Goal: Transaction & Acquisition: Subscribe to service/newsletter

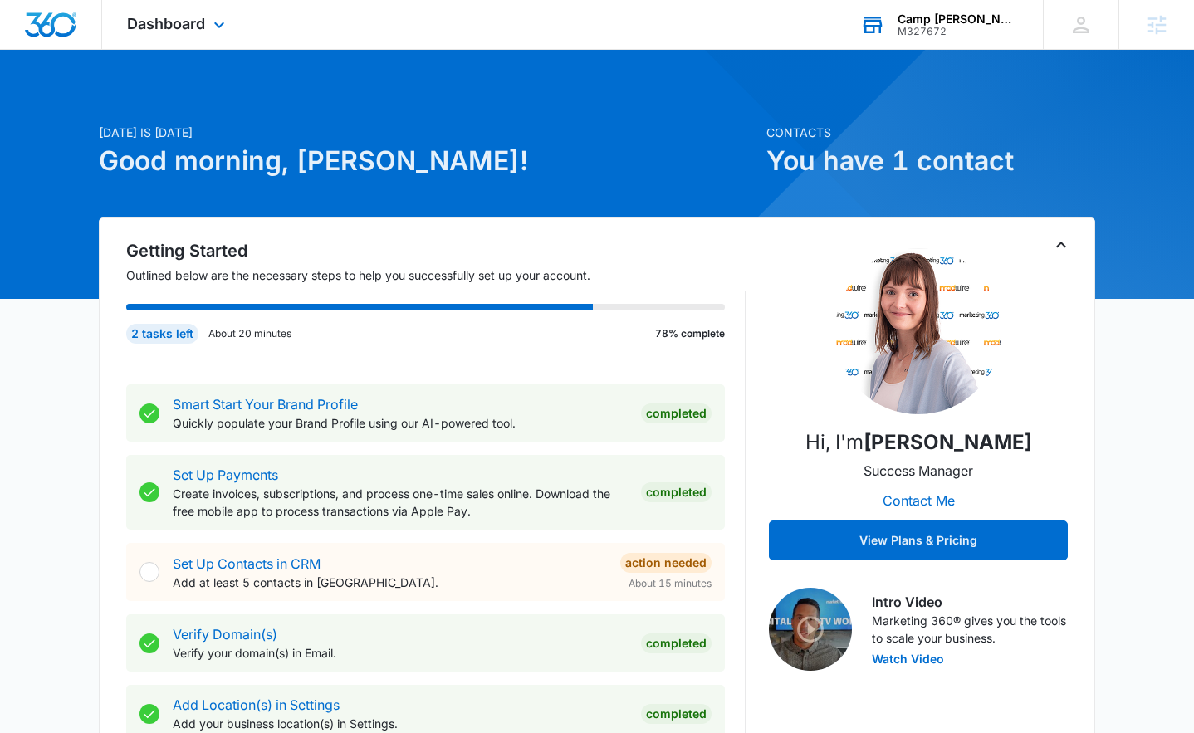
click at [1015, 26] on div "M327672" at bounding box center [957, 32] width 121 height 12
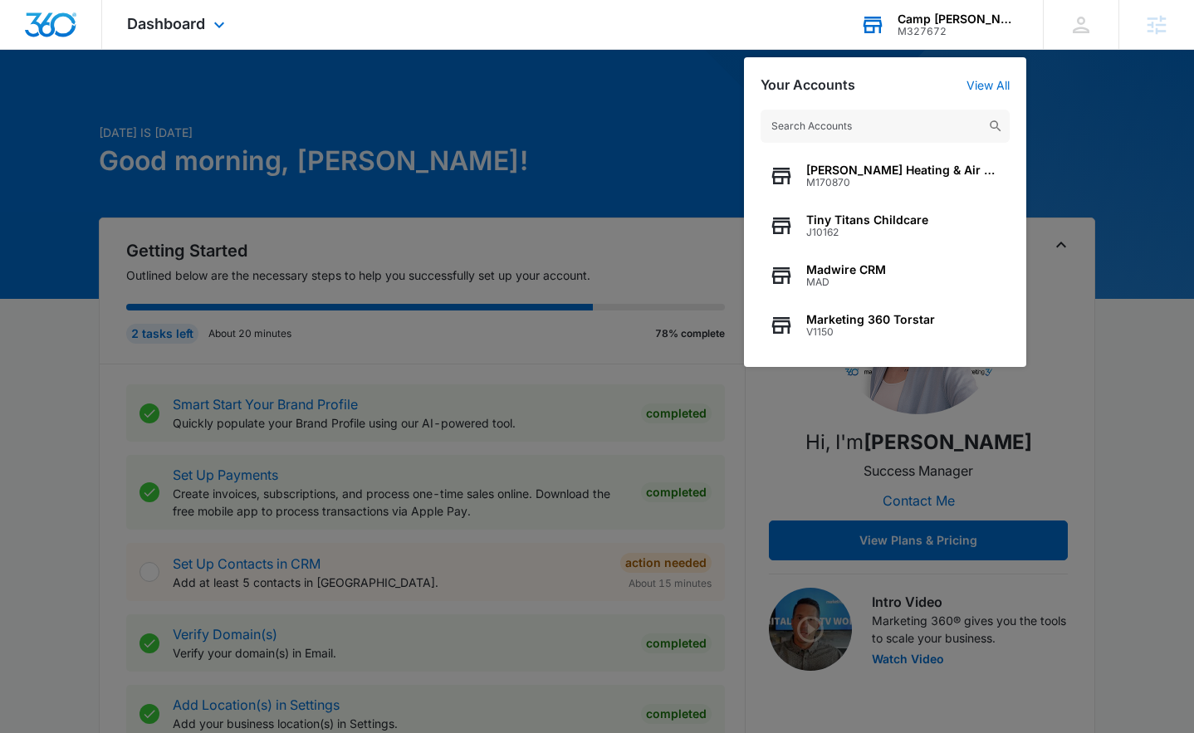
click at [897, 124] on input "text" at bounding box center [884, 126] width 249 height 33
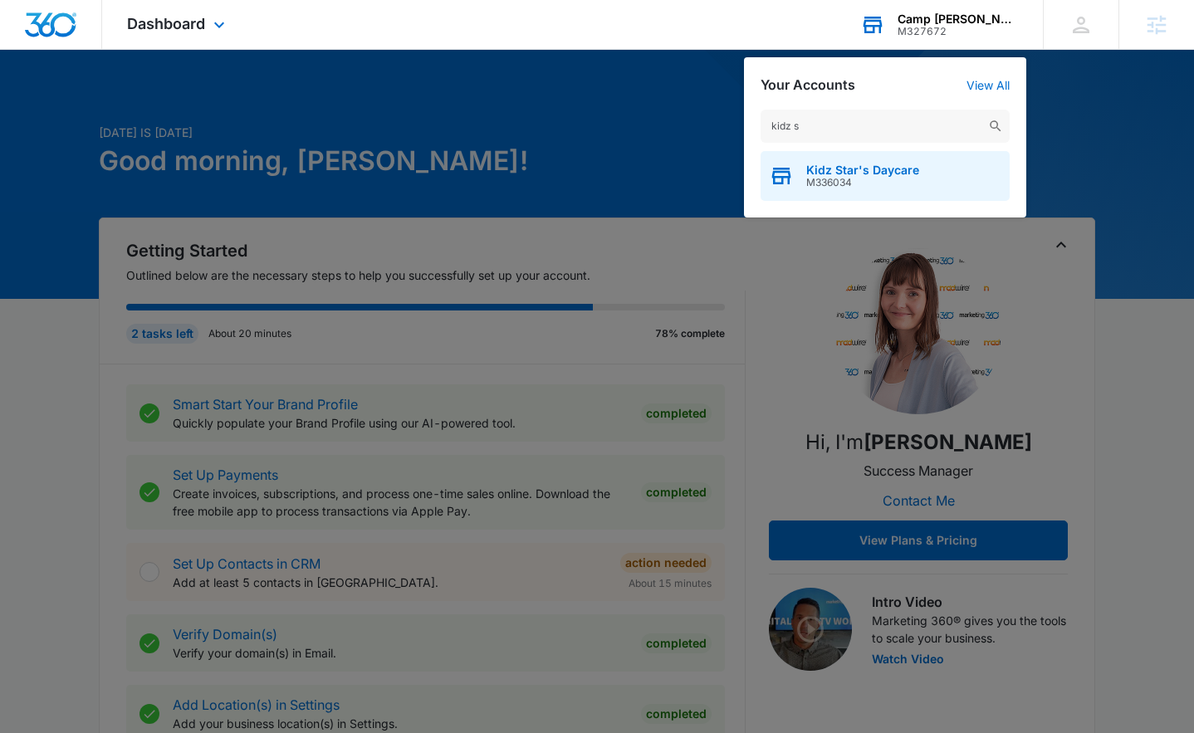
type input "kidz s"
click at [844, 184] on span "M336034" at bounding box center [862, 183] width 113 height 12
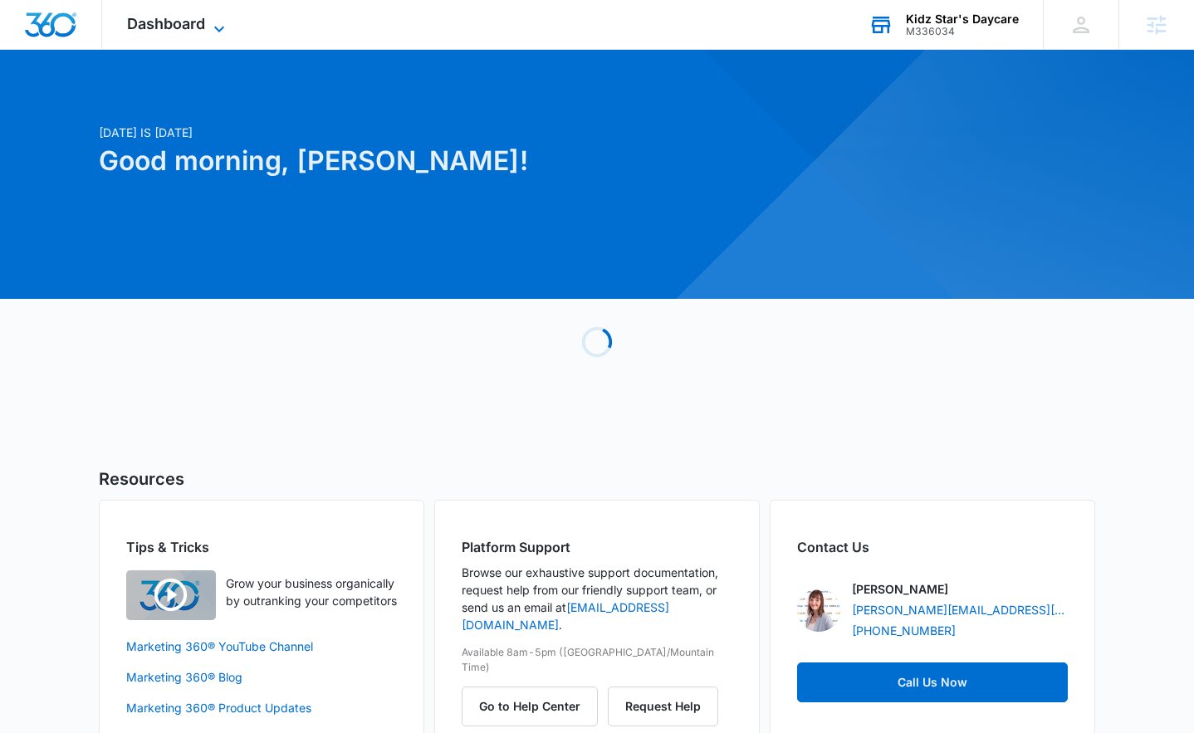
click at [182, 17] on span "Dashboard" at bounding box center [166, 23] width 78 height 17
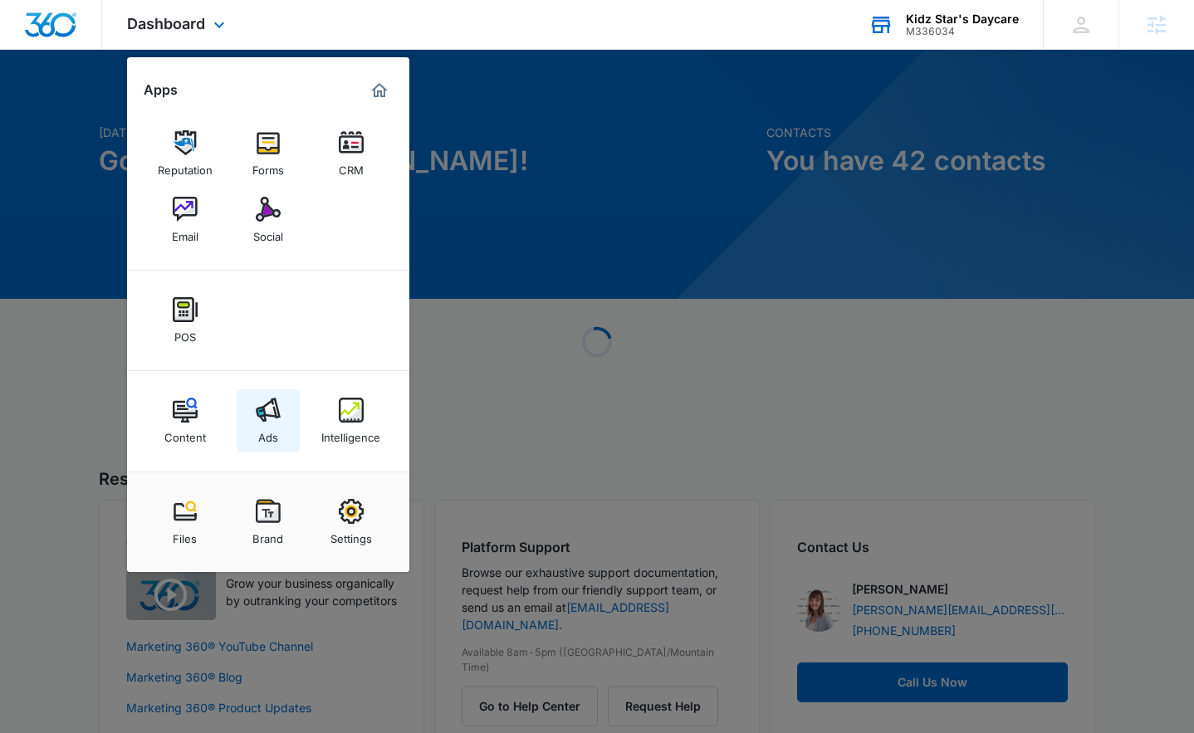
click at [281, 417] on link "Ads" at bounding box center [268, 420] width 63 height 63
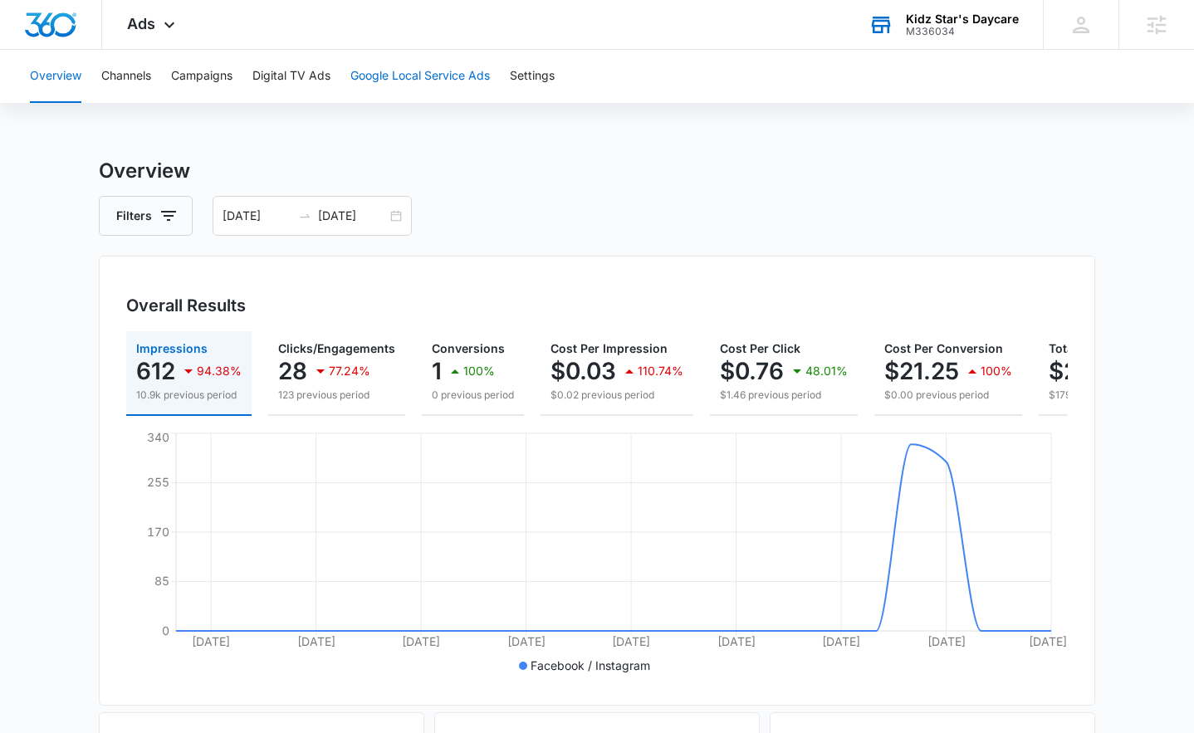
click at [405, 80] on button "Google Local Service Ads" at bounding box center [419, 76] width 139 height 53
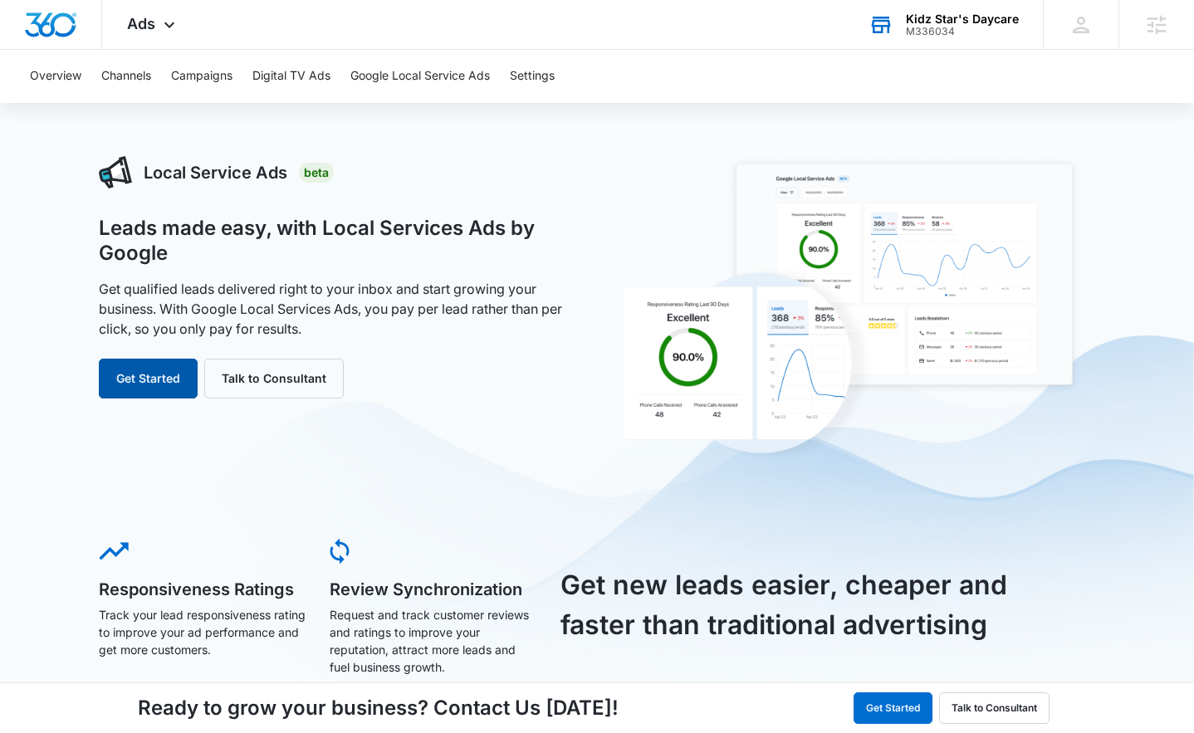
click at [159, 393] on button "Get Started" at bounding box center [148, 379] width 99 height 40
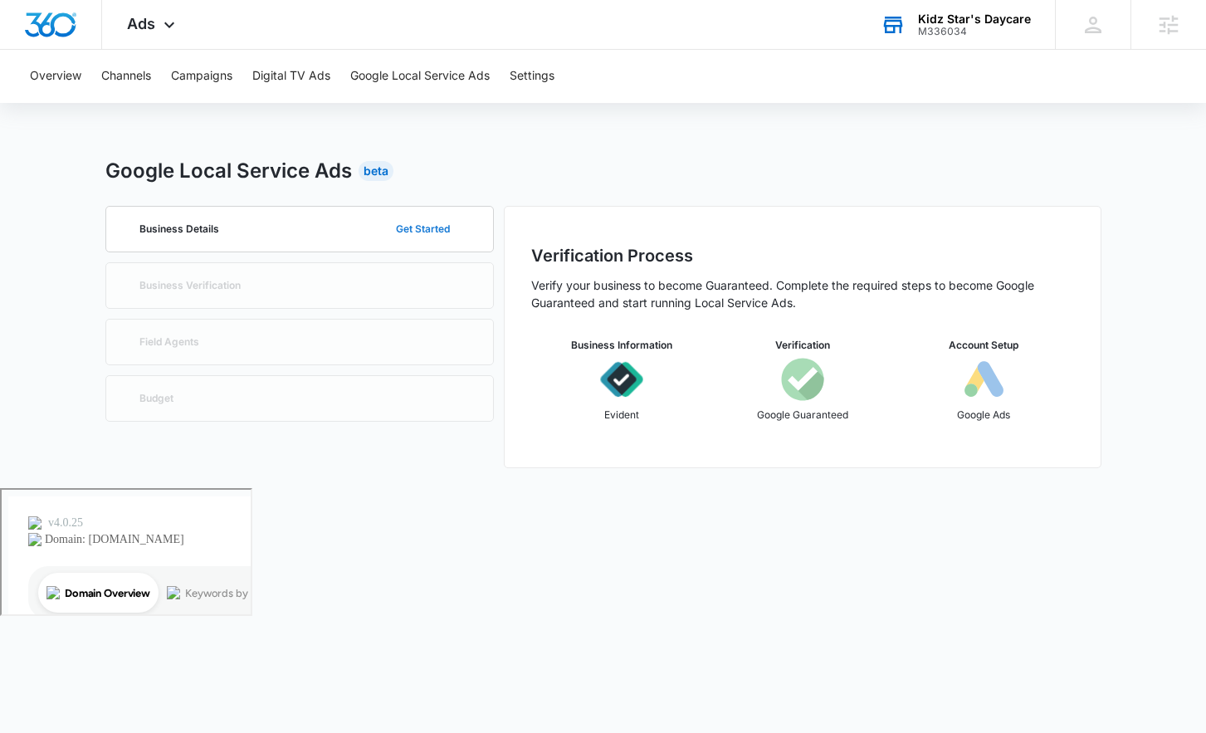
click at [413, 230] on button "Get Started" at bounding box center [422, 229] width 87 height 40
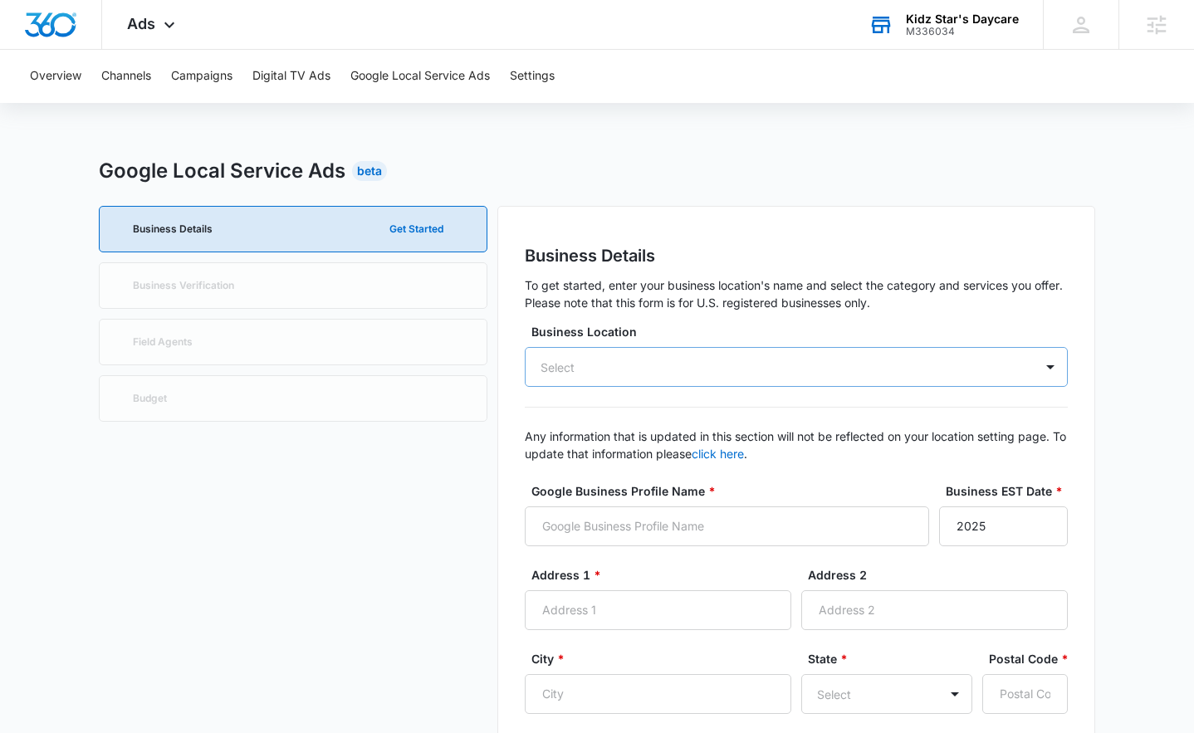
click at [587, 365] on div "Select" at bounding box center [558, 367] width 65 height 31
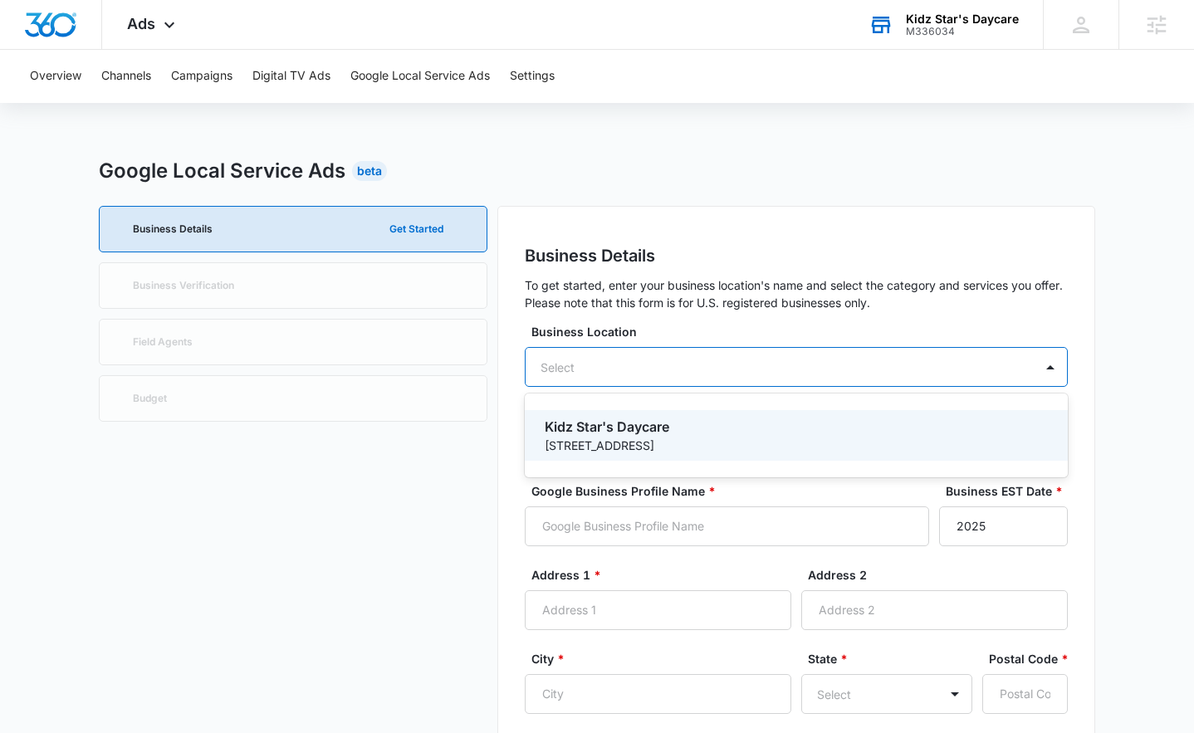
click at [596, 448] on p "[STREET_ADDRESS]" at bounding box center [795, 445] width 500 height 17
type input "Kidz Star's Daycare"
type input "2023"
type input "[STREET_ADDRESS]"
type input "[GEOGRAPHIC_DATA]"
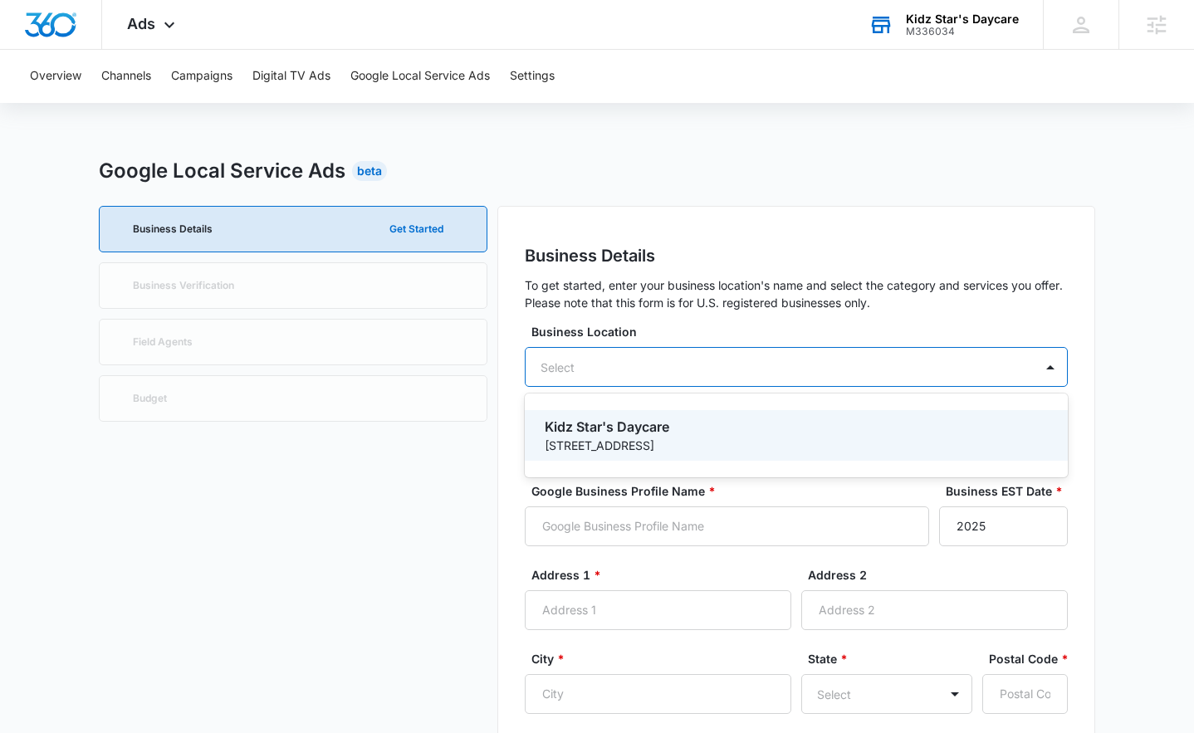
type input "21076"
type input "4105828966"
type input "[URL][DOMAIN_NAME]"
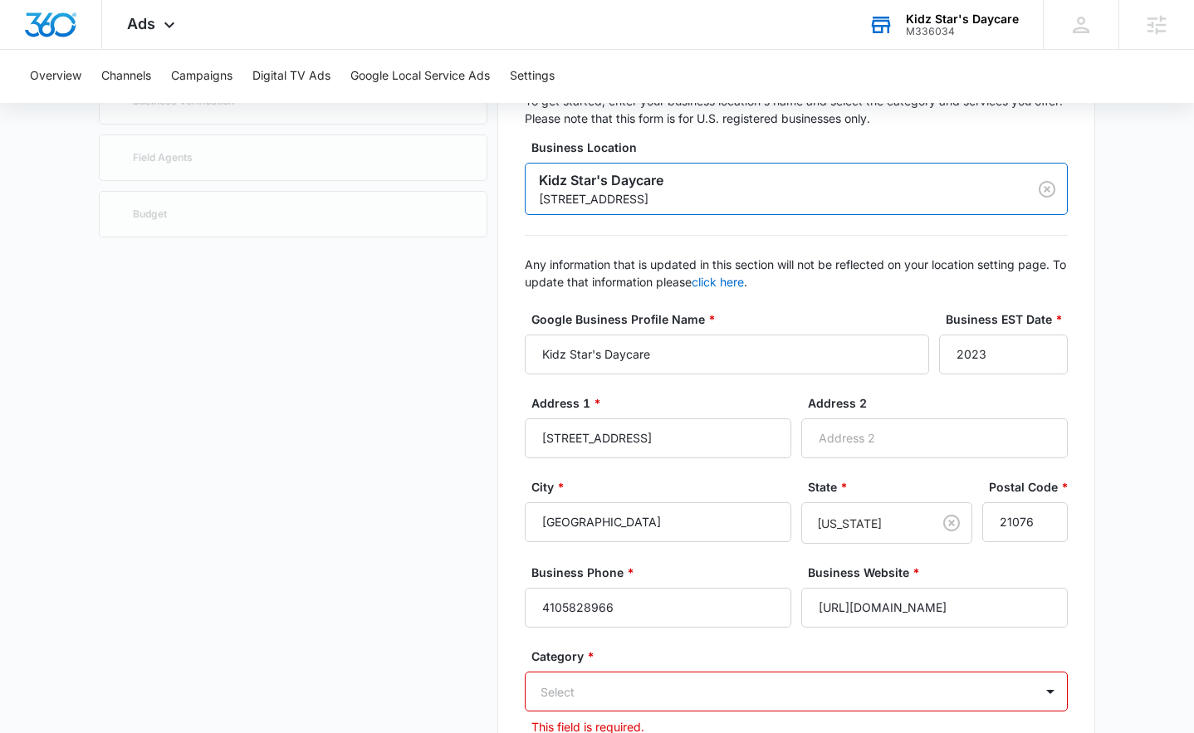
scroll to position [196, 0]
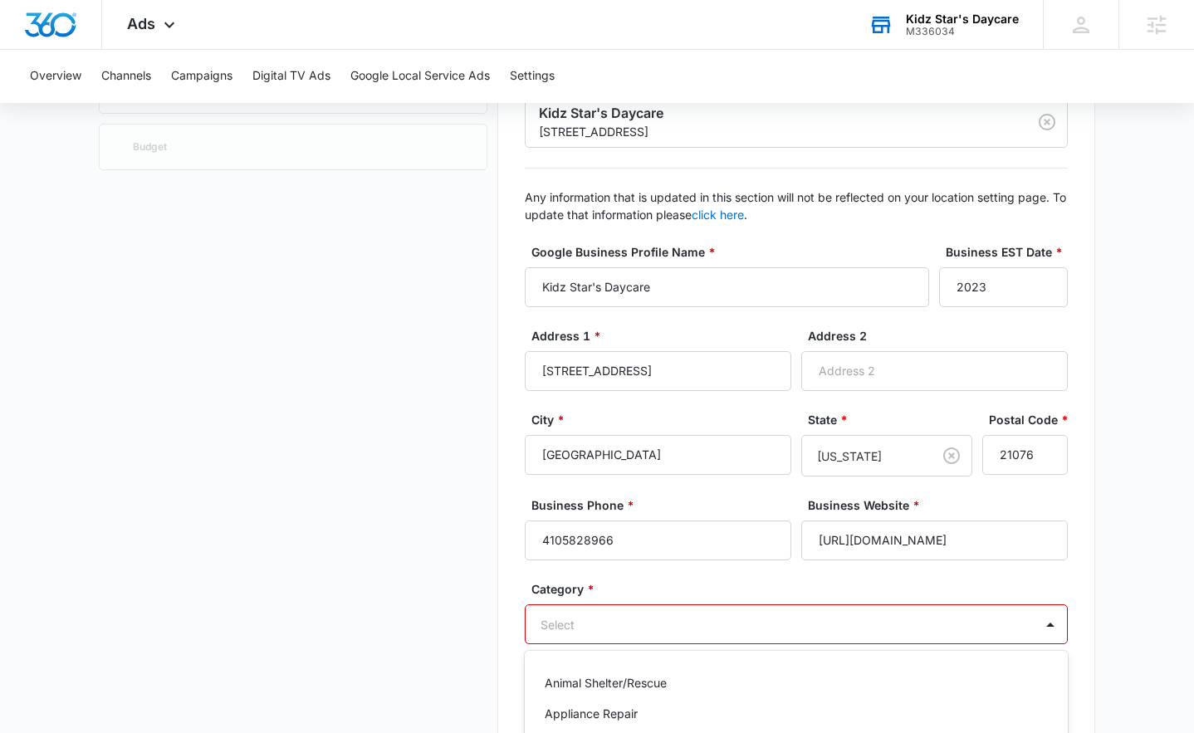
click at [940, 624] on div "Bankruptcy Lawyer, 5 of 79. 79 results available. Use Up and Down to choose opt…" at bounding box center [796, 624] width 543 height 40
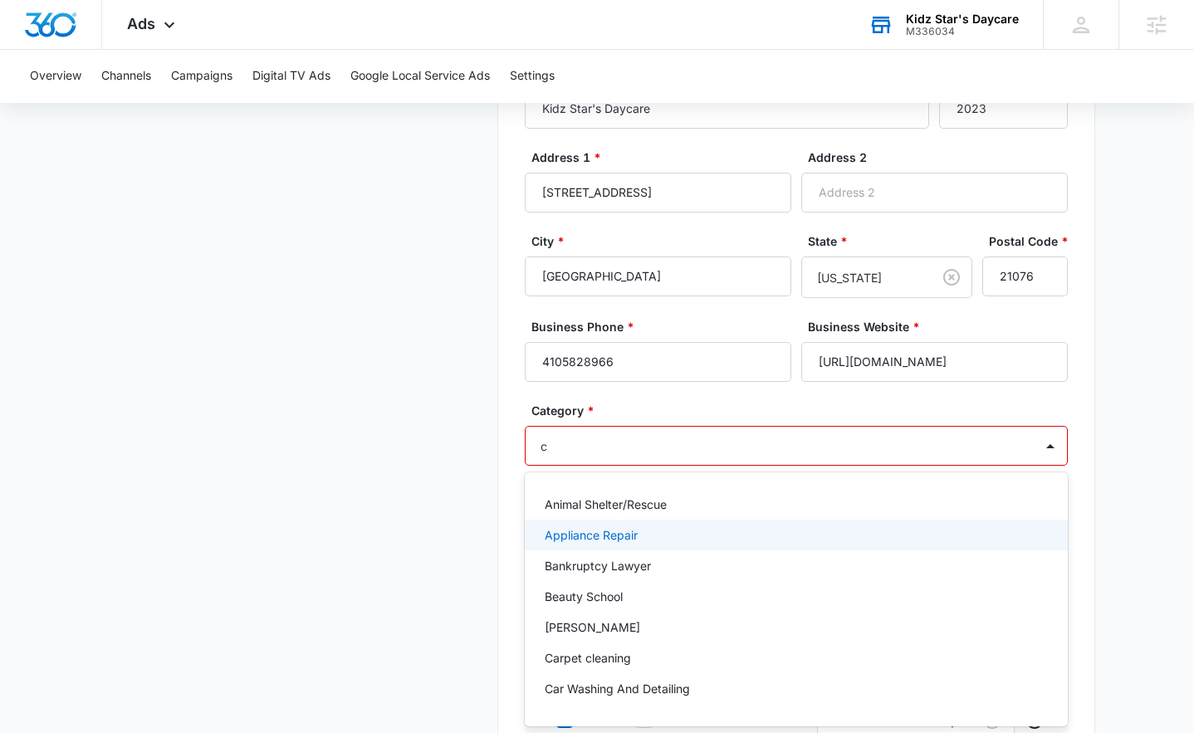
type input "ch"
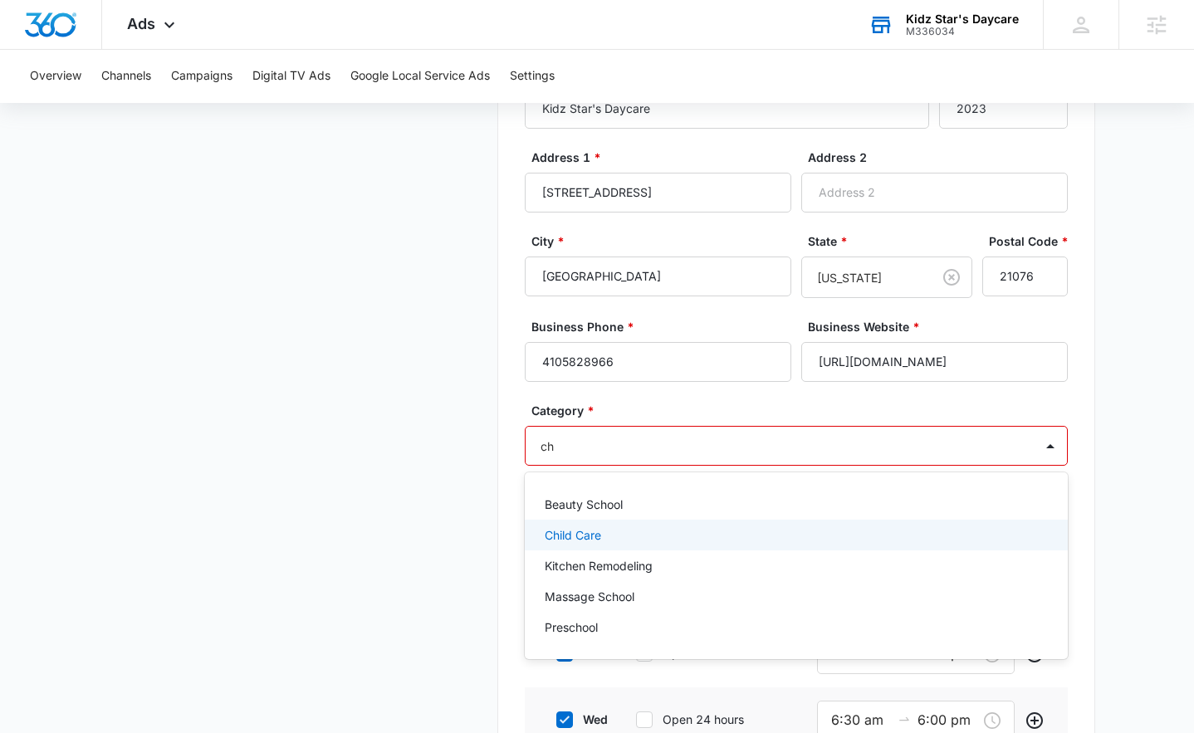
click at [604, 537] on div "Child Care" at bounding box center [795, 534] width 500 height 17
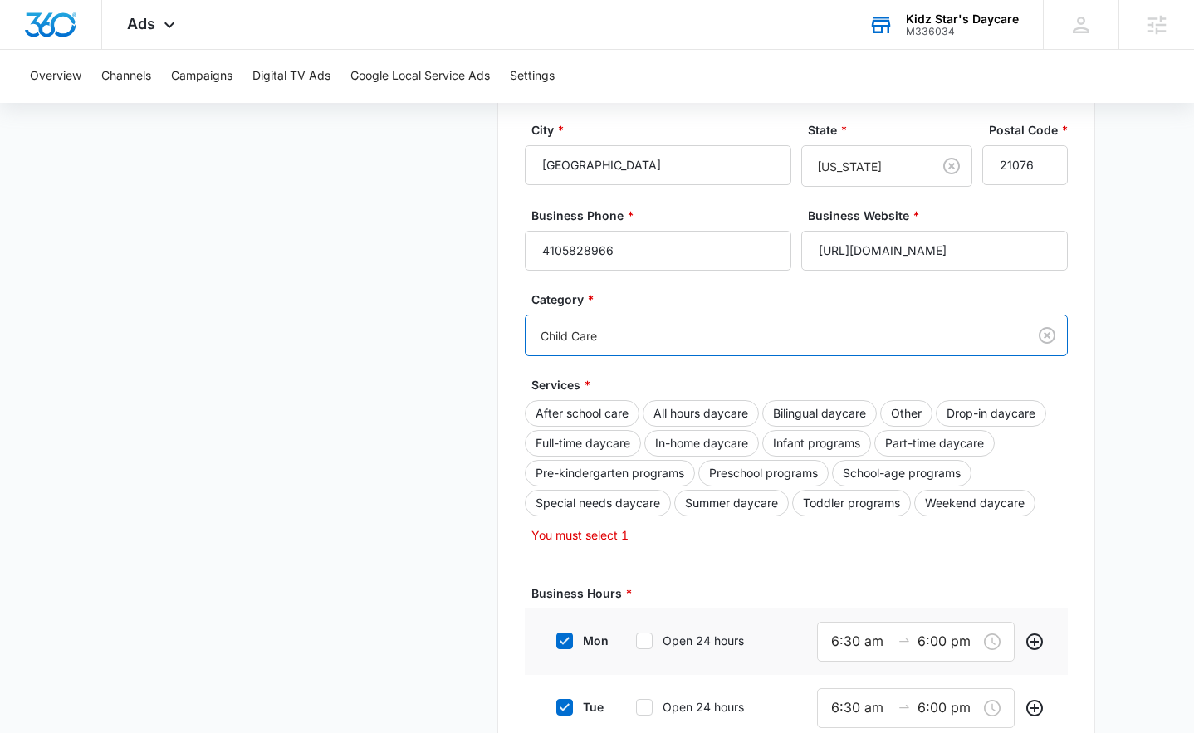
scroll to position [551, 0]
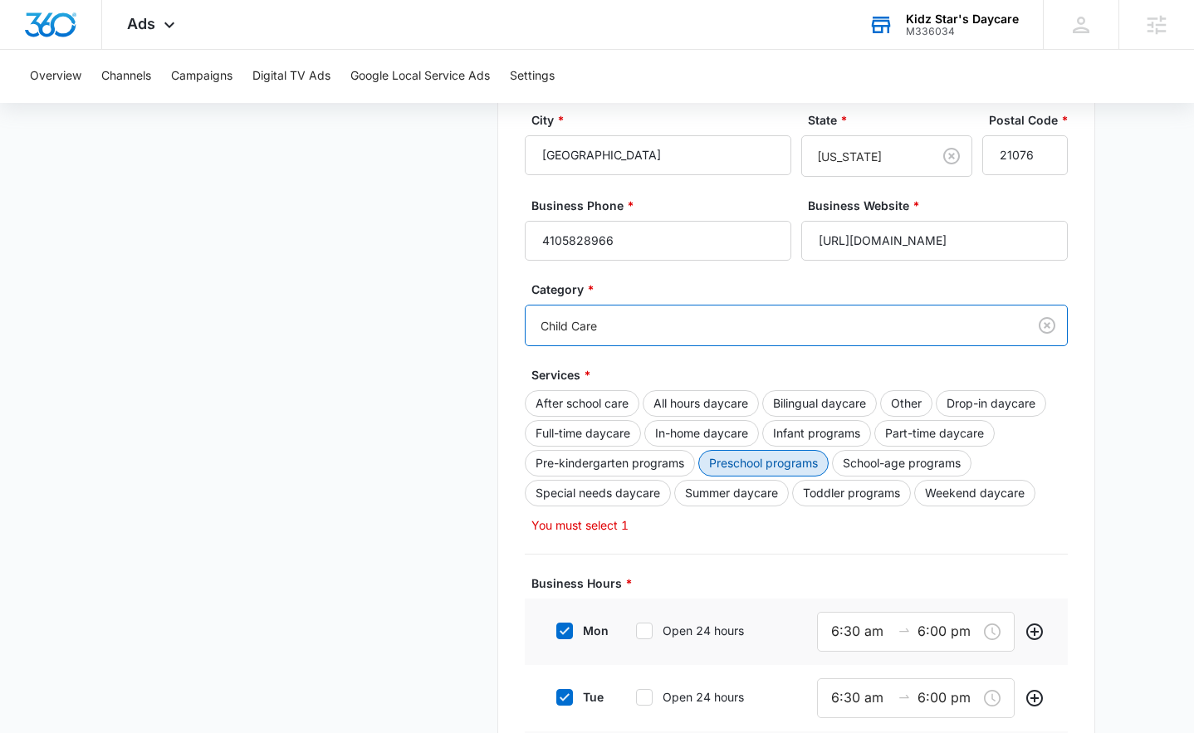
click at [797, 464] on button "Preschool programs" at bounding box center [763, 463] width 130 height 27
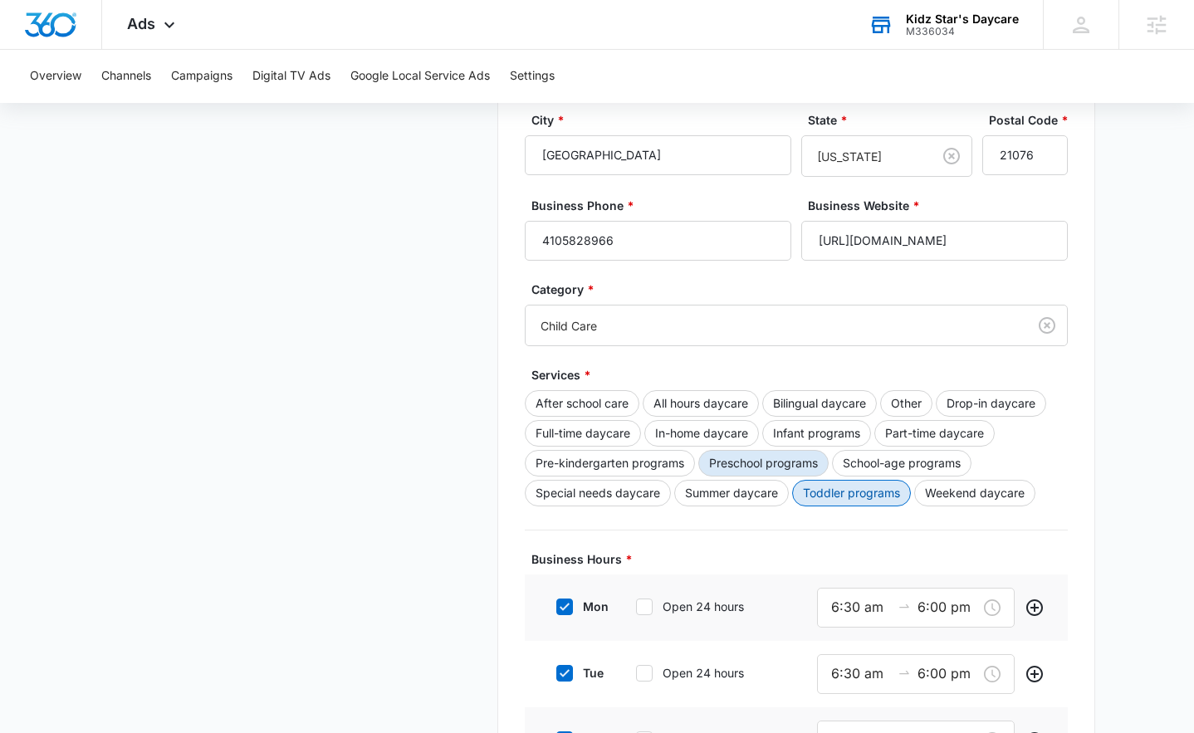
click at [829, 499] on button "Toddler programs" at bounding box center [851, 493] width 119 height 27
click at [998, 405] on button "Drop-in daycare" at bounding box center [991, 403] width 110 height 27
click at [824, 434] on button "Infant programs" at bounding box center [816, 433] width 109 height 27
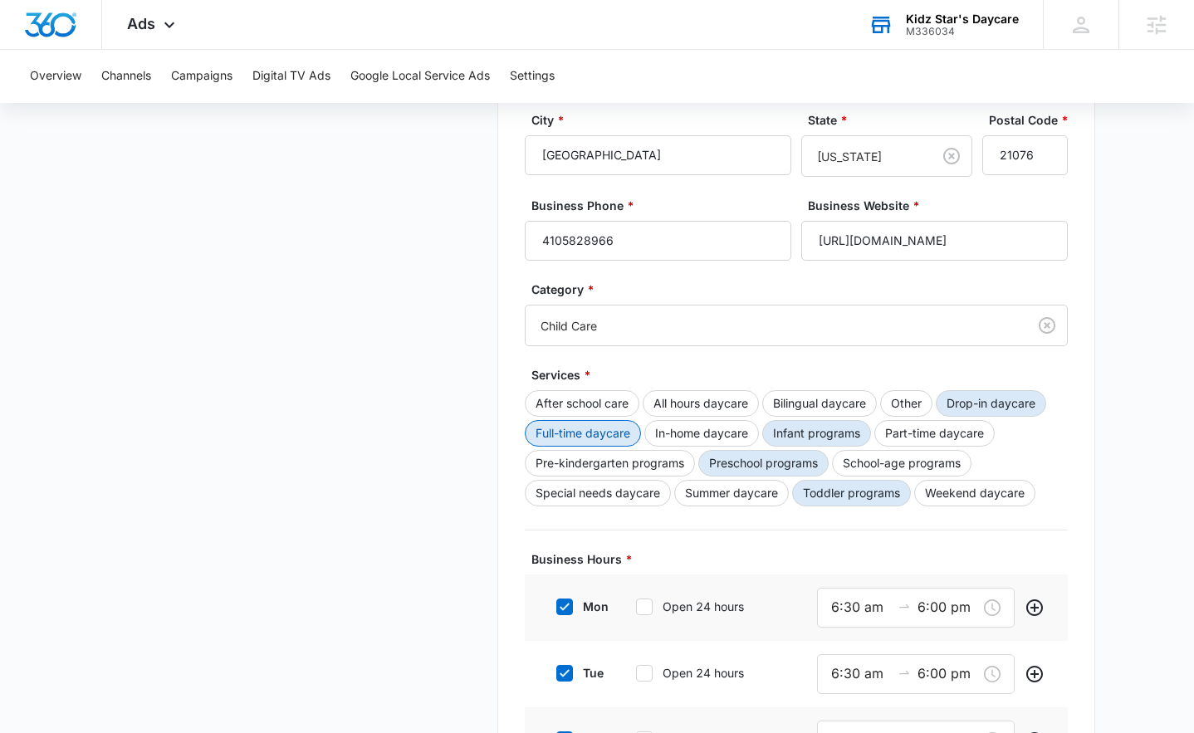
click at [602, 433] on button "Full-time daycare" at bounding box center [583, 433] width 116 height 27
click at [934, 428] on button "Part-time daycare" at bounding box center [934, 433] width 120 height 27
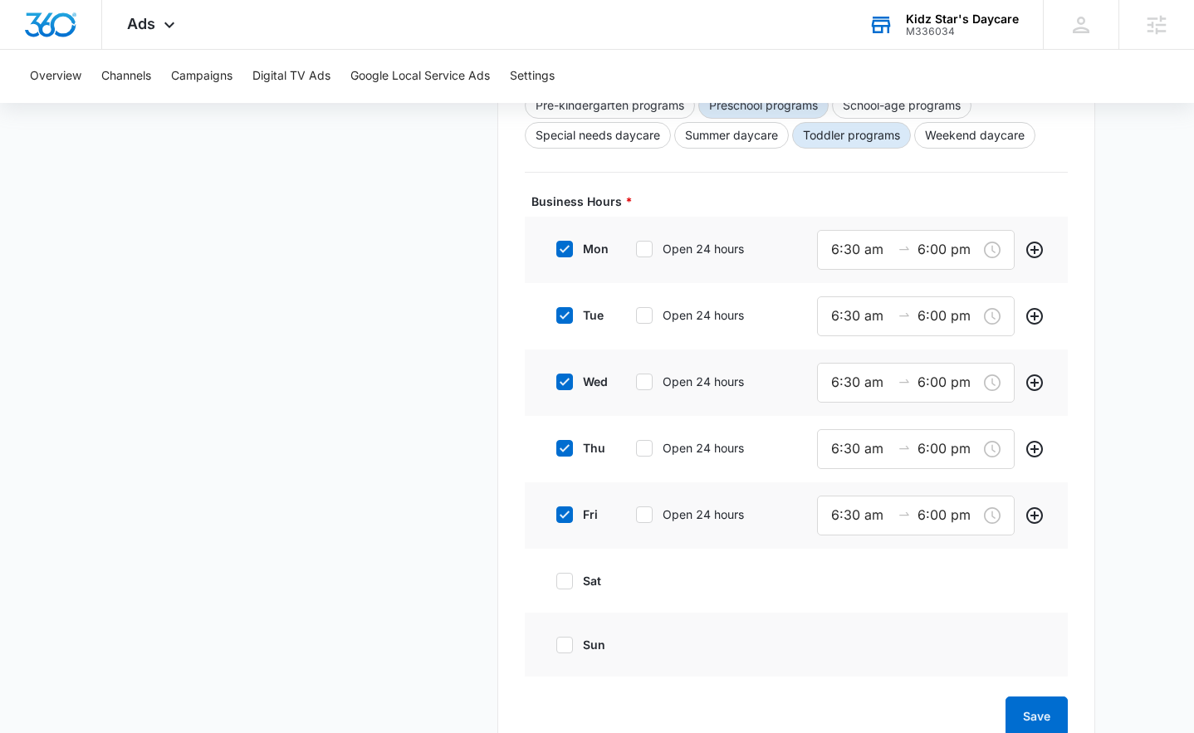
scroll to position [960, 0]
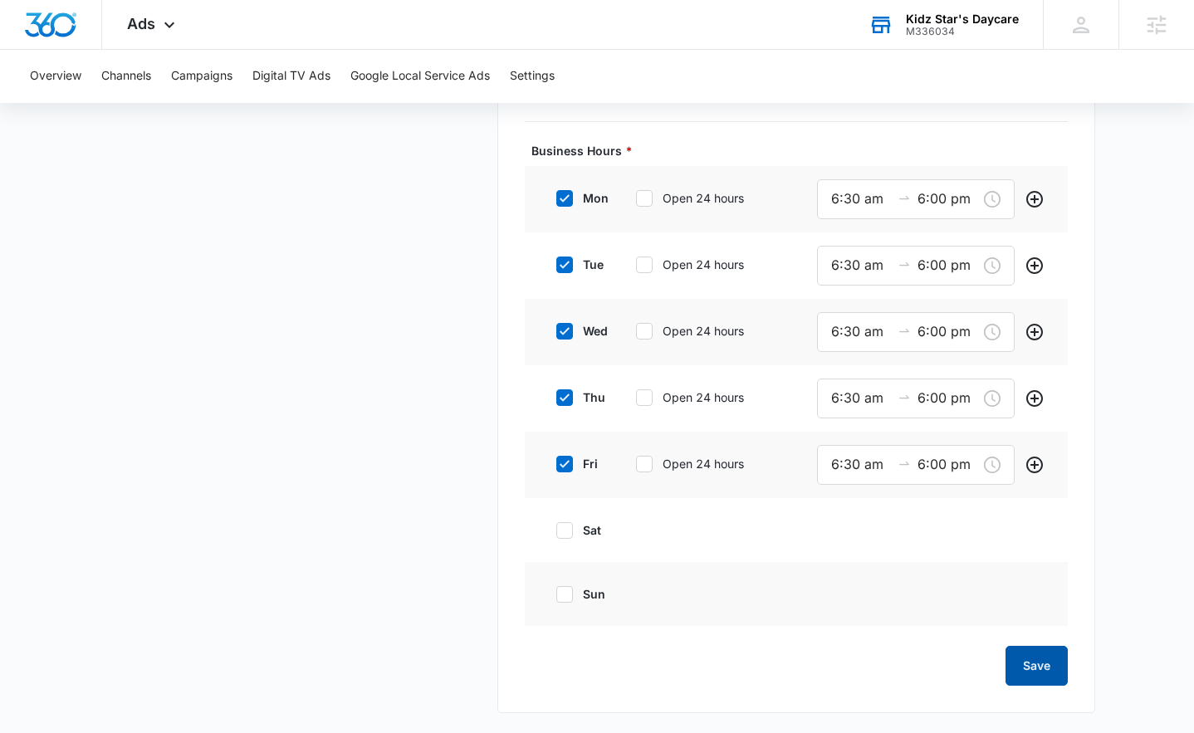
click at [1054, 658] on button "Save" at bounding box center [1036, 666] width 62 height 40
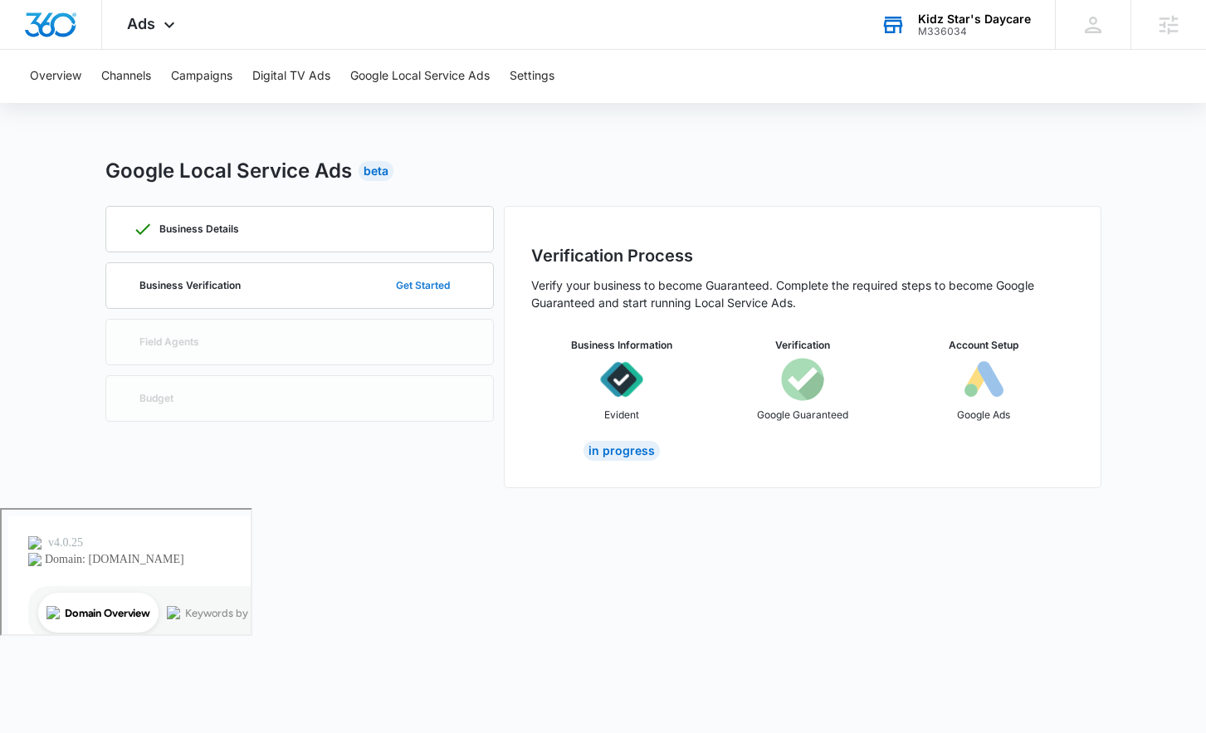
click at [444, 283] on button "Get Started" at bounding box center [422, 286] width 87 height 40
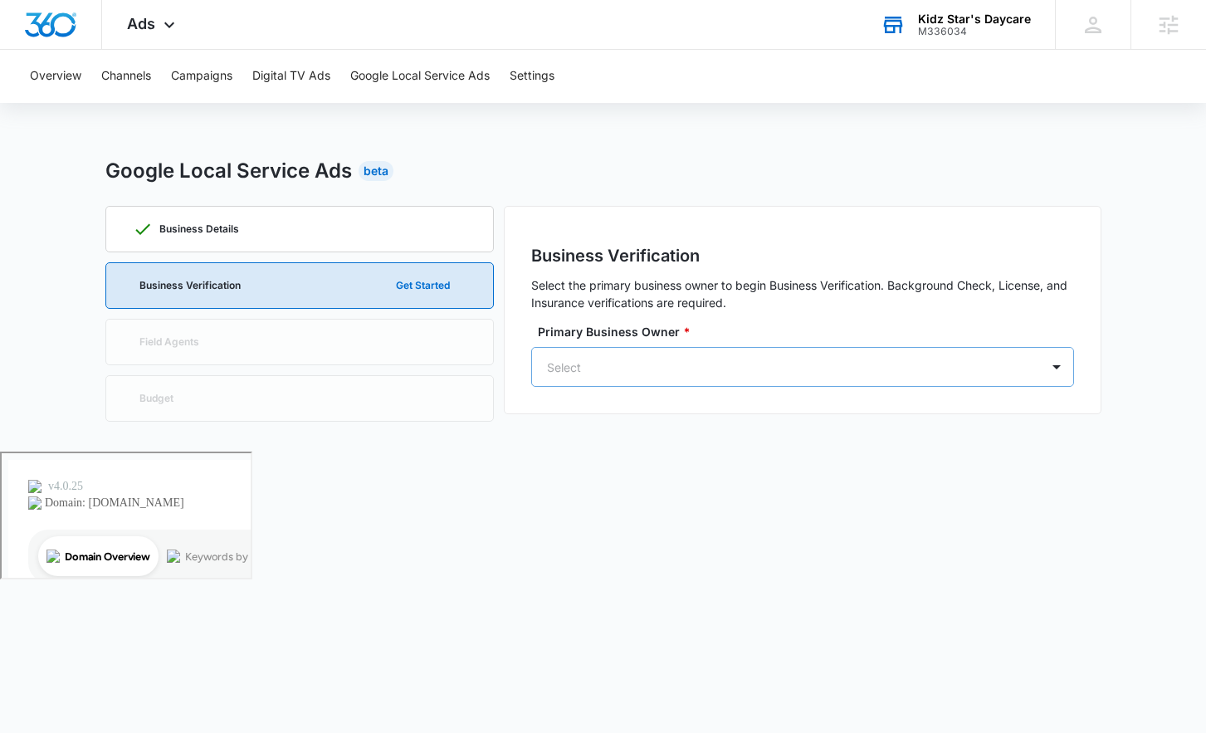
click at [605, 372] on div at bounding box center [783, 367] width 472 height 21
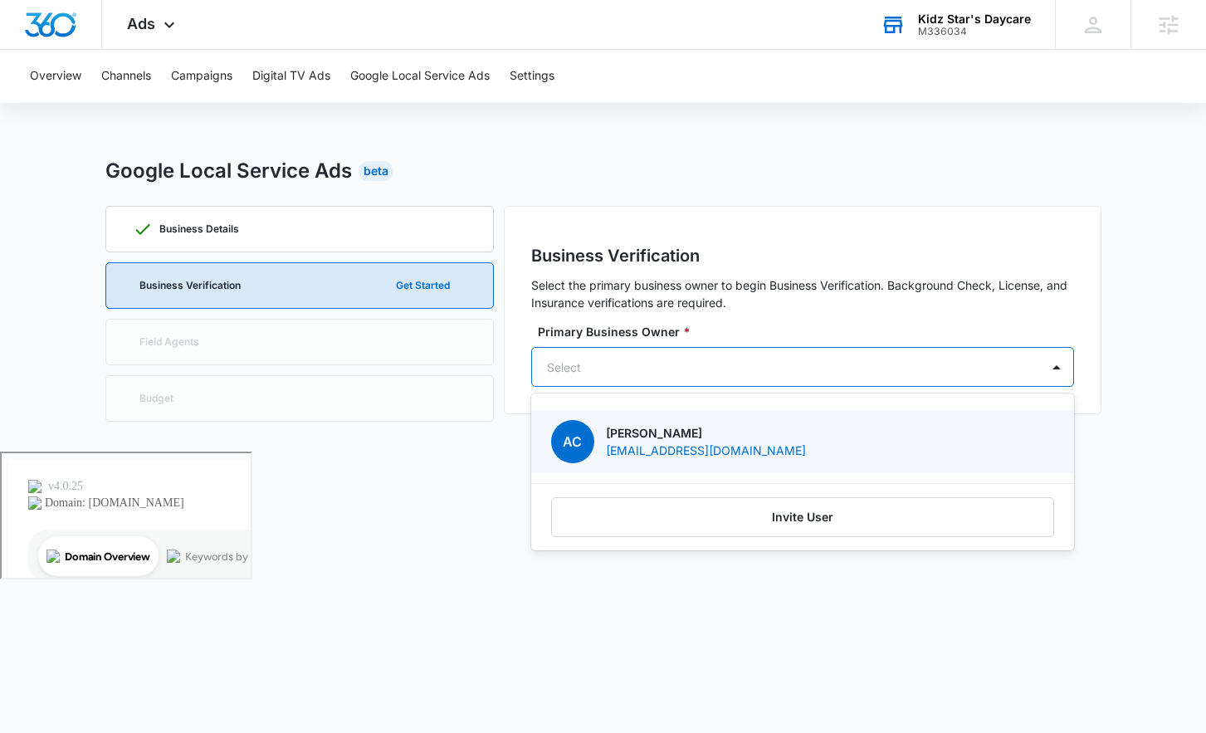
click at [630, 444] on p "[EMAIL_ADDRESS][DOMAIN_NAME]" at bounding box center [706, 450] width 200 height 17
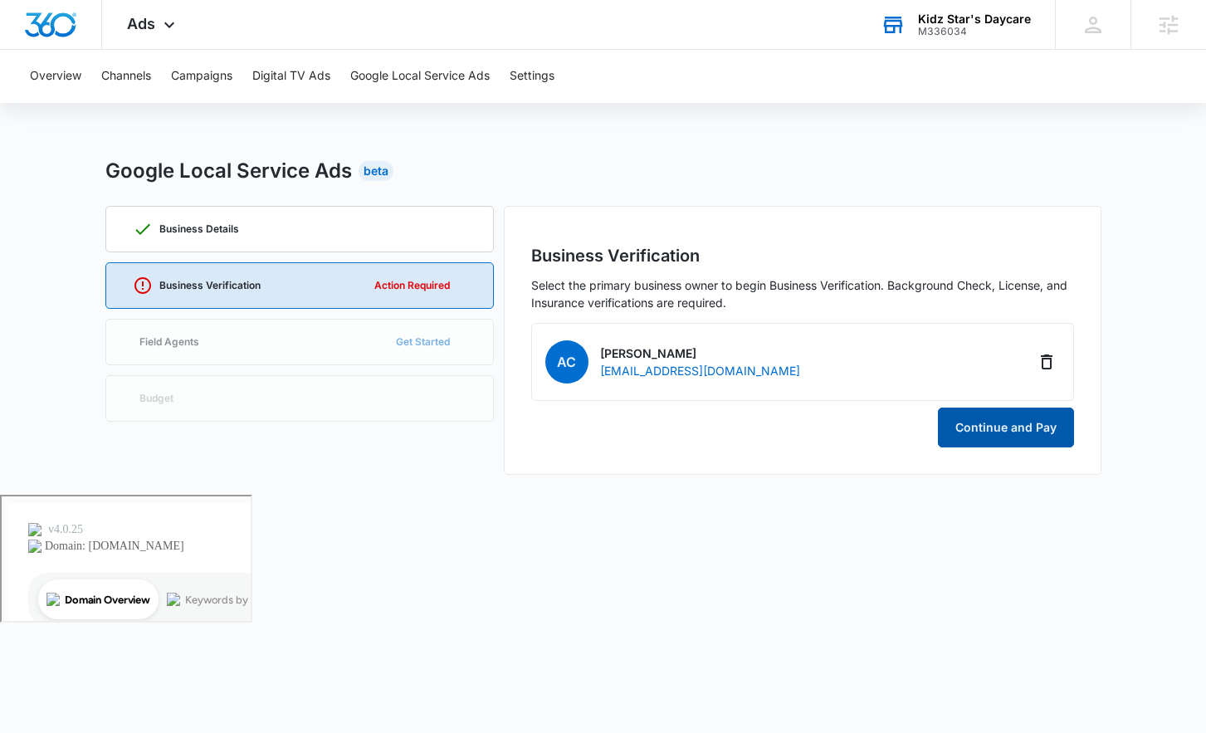
click at [1044, 437] on button "Continue and Pay" at bounding box center [1006, 428] width 136 height 40
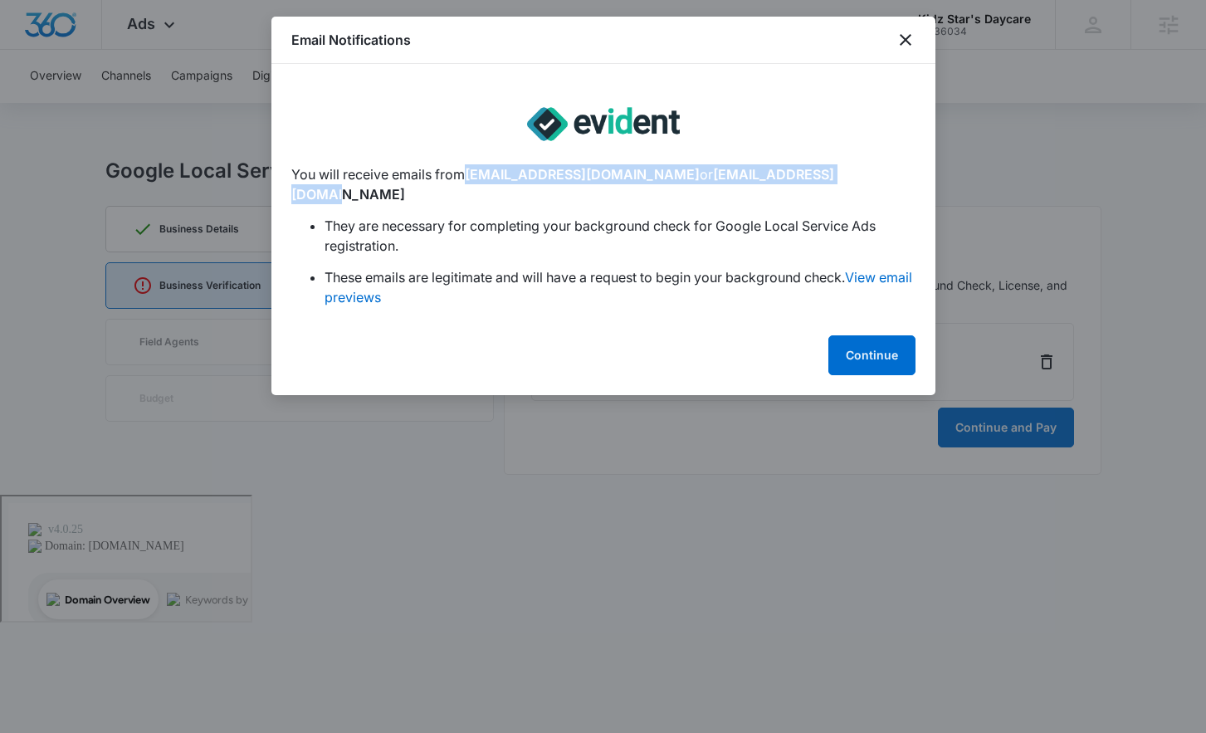
drag, startPoint x: 821, startPoint y: 175, endPoint x: 474, endPoint y: 174, distance: 347.0
click at [471, 175] on p "You will receive emails from [EMAIL_ADDRESS][DOMAIN_NAME] or [EMAIL_ADDRESS][DO…" at bounding box center [603, 184] width 624 height 40
copy p "[EMAIL_ADDRESS][DOMAIN_NAME] or [EMAIL_ADDRESS][DOMAIN_NAME]"
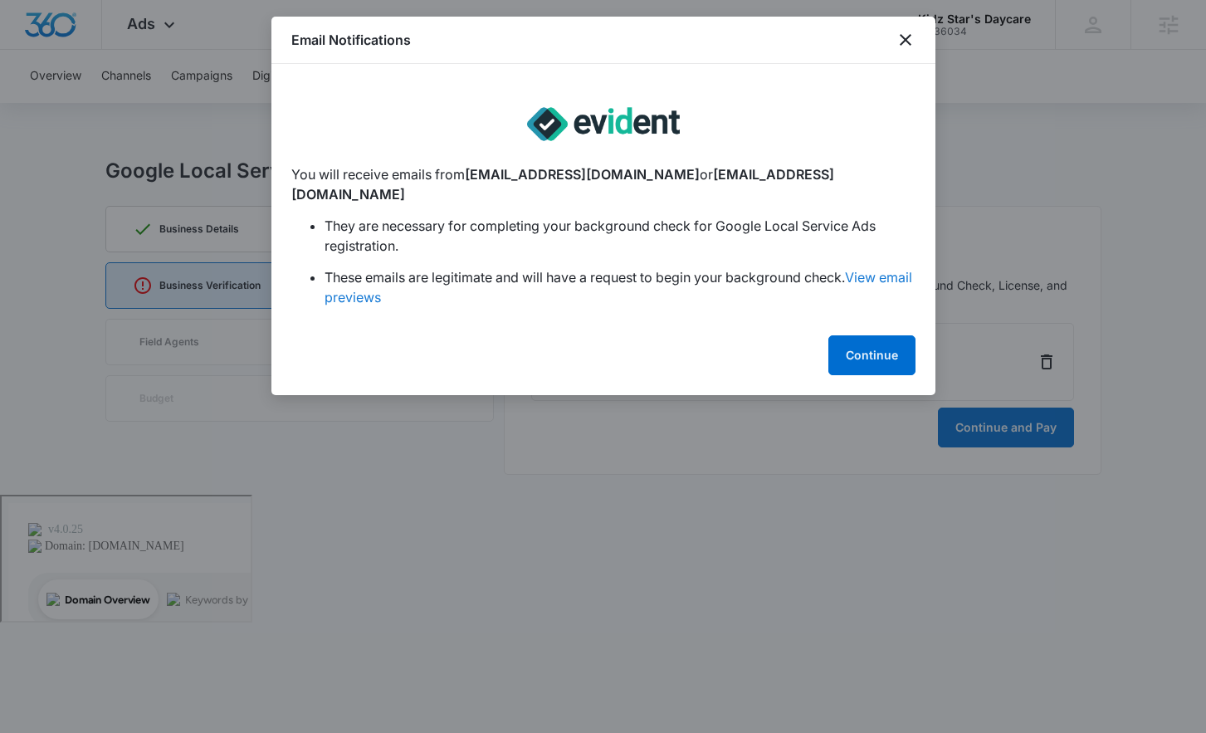
click at [868, 269] on link "View email previews" at bounding box center [619, 287] width 588 height 37
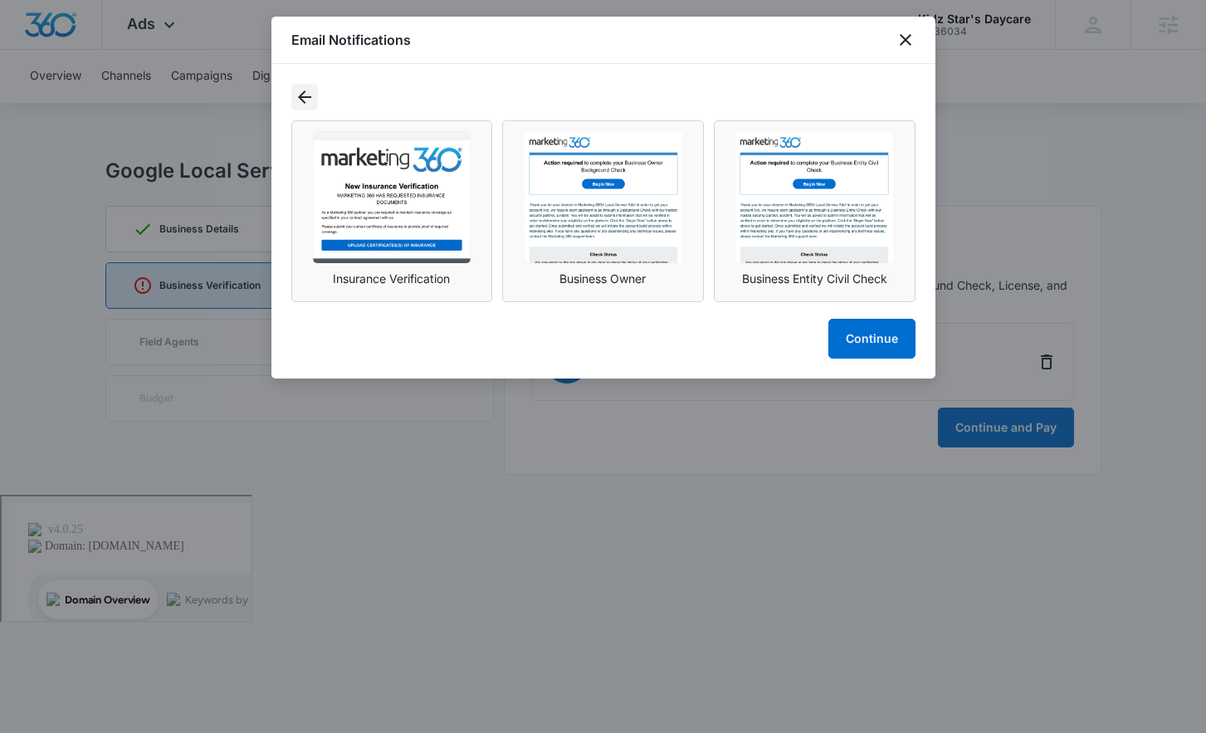
click at [309, 93] on icon "Back" at bounding box center [305, 97] width 20 height 20
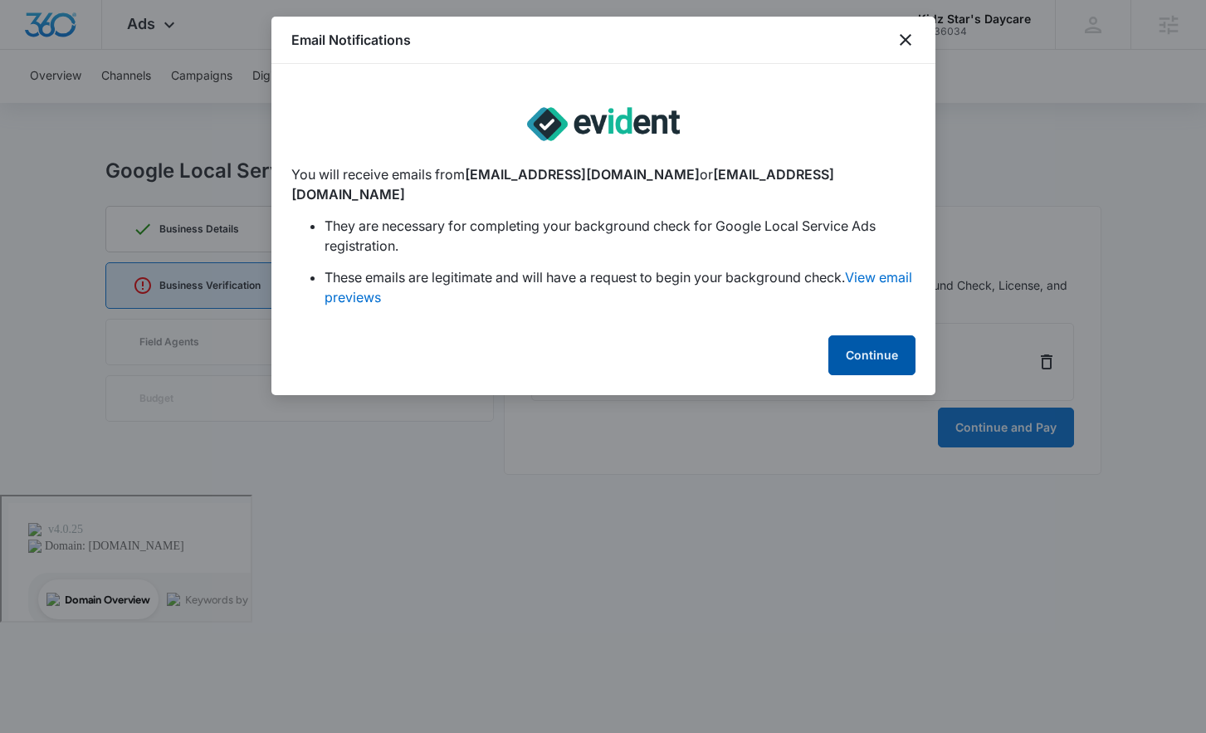
click at [878, 339] on button "Continue" at bounding box center [872, 355] width 87 height 40
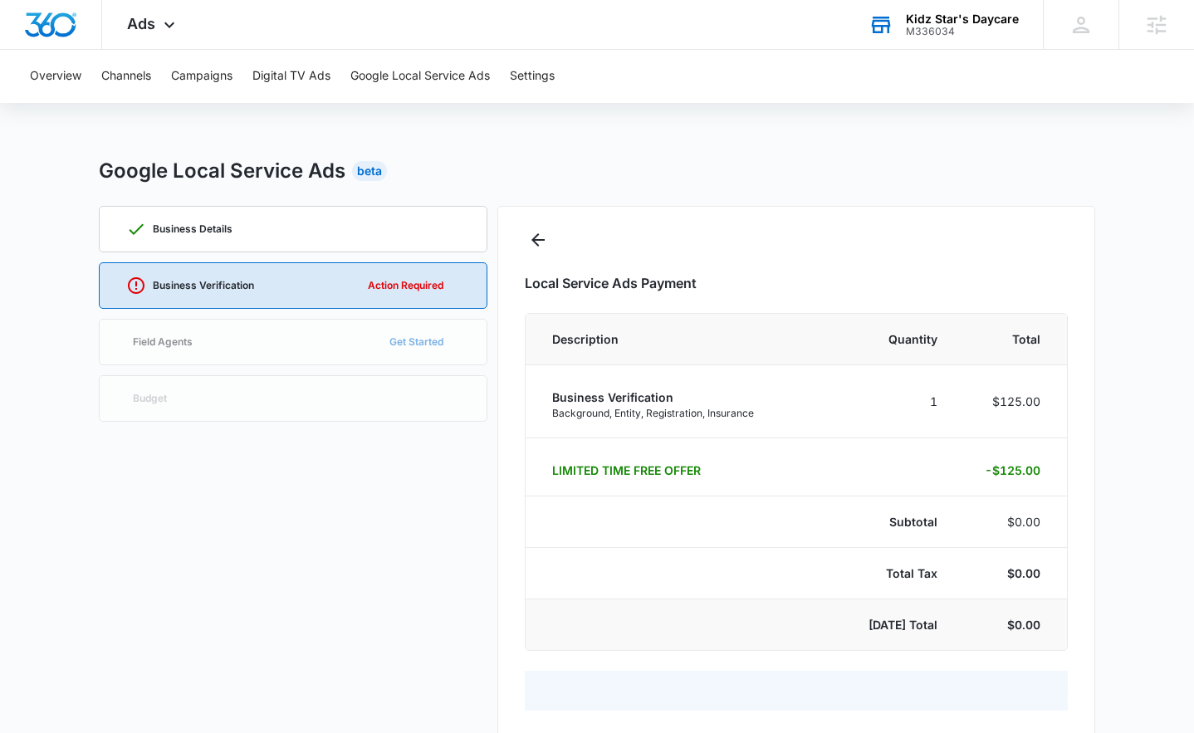
select select "pm_1RuzPVA4n8RTgNjUYg25DUAS"
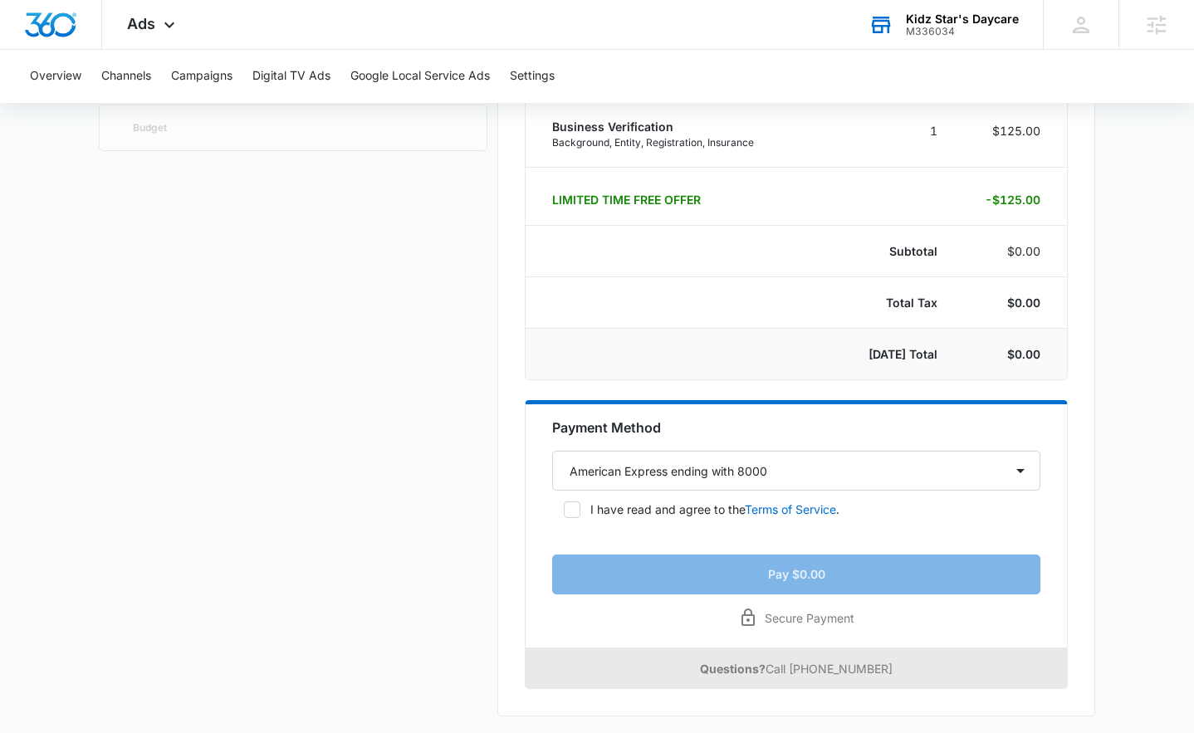
scroll to position [274, 0]
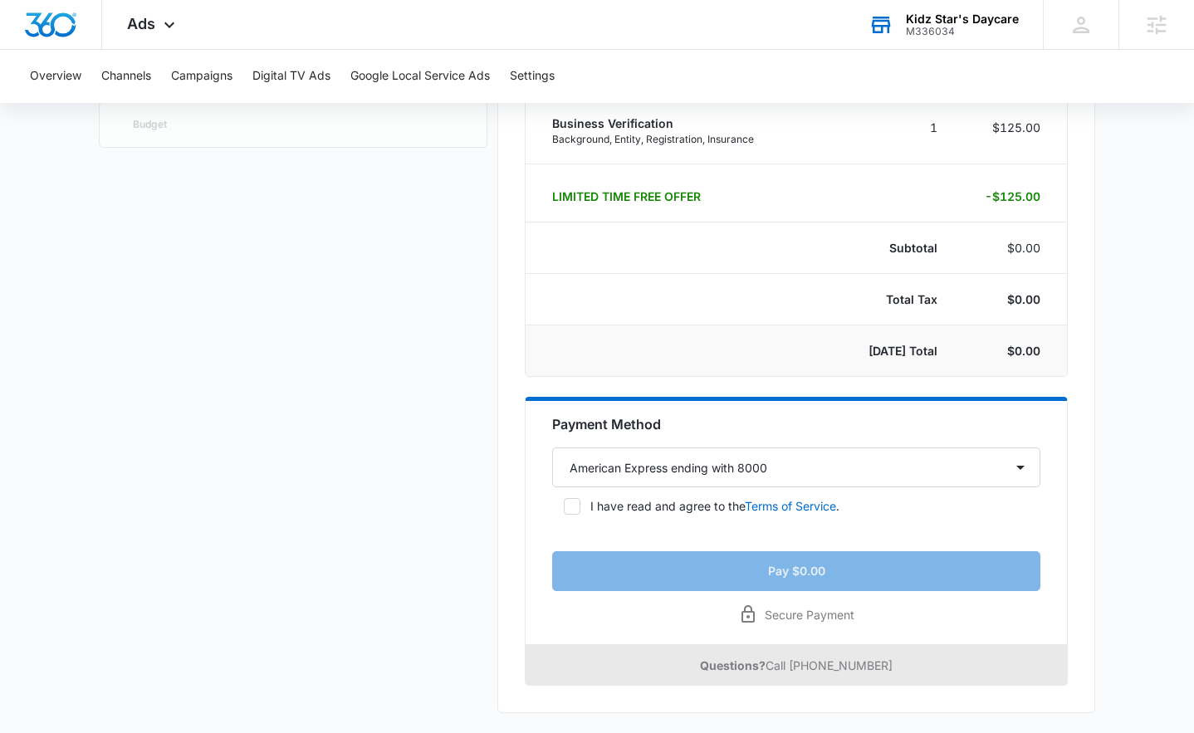
click at [570, 507] on icon at bounding box center [572, 505] width 10 height 7
click at [564, 507] on input "I have read and agree to the Terms of Service ." at bounding box center [558, 507] width 12 height 12
checkbox input "true"
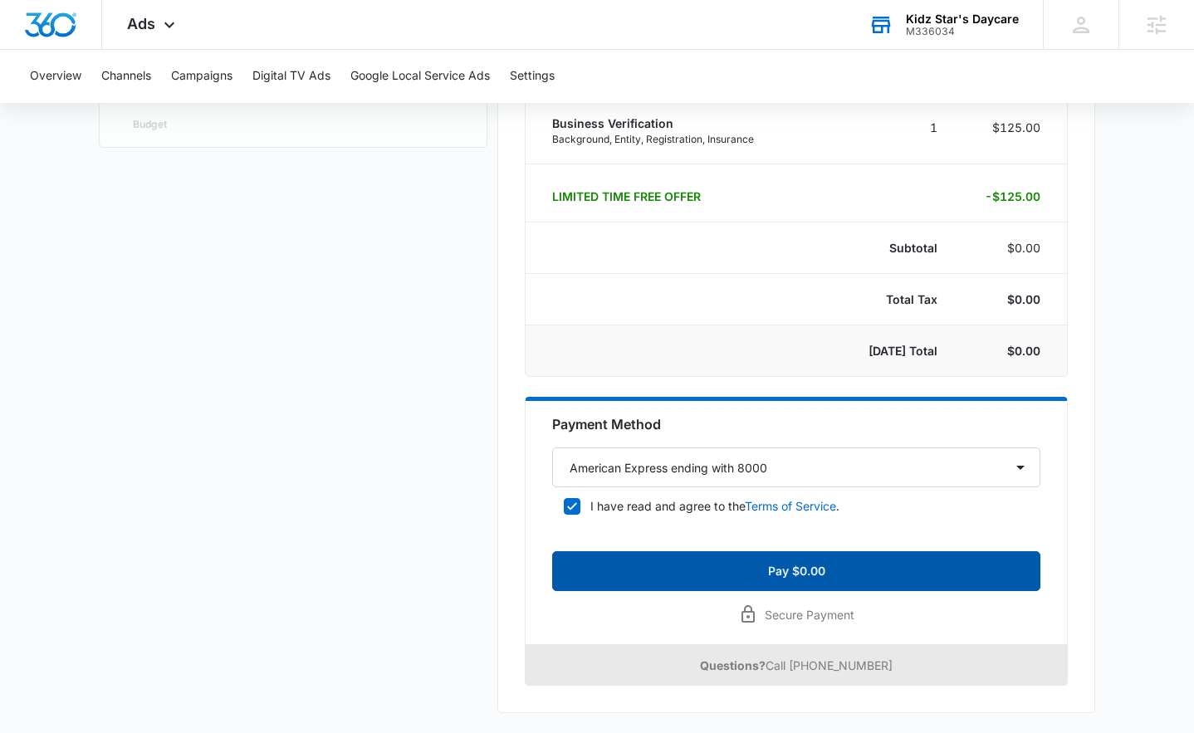
click at [829, 575] on button "Pay $0.00" at bounding box center [796, 571] width 488 height 40
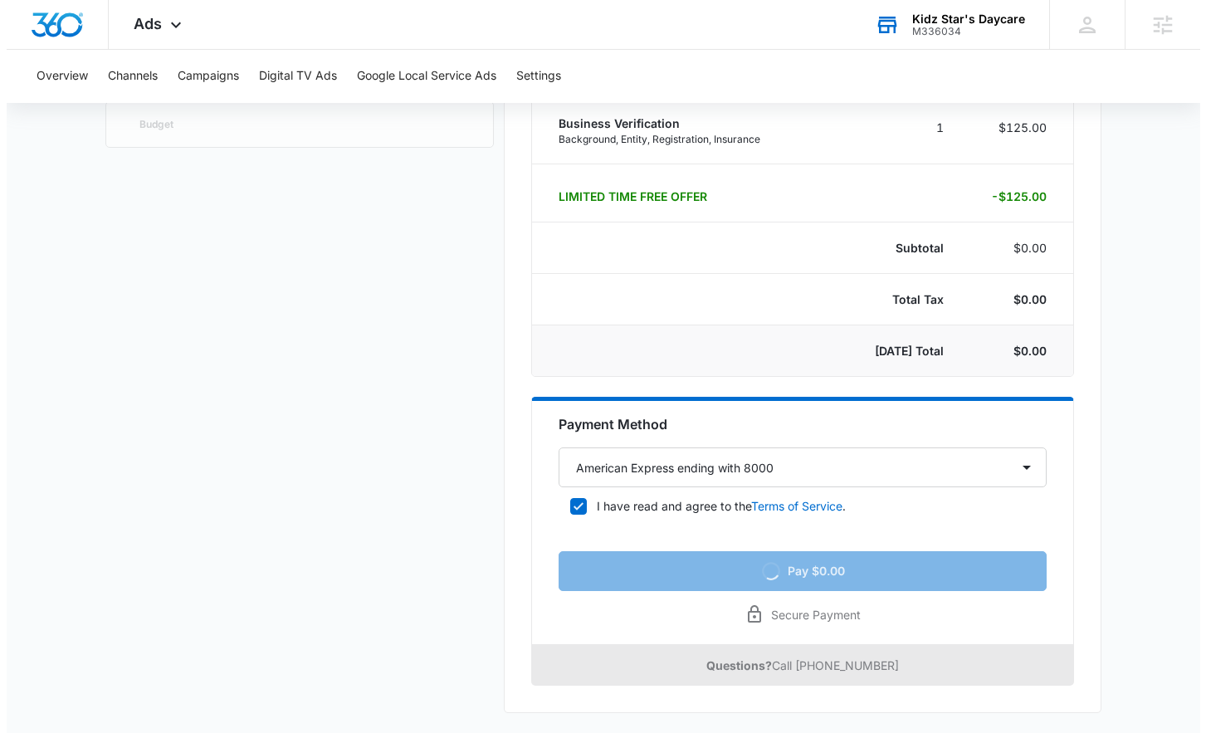
scroll to position [0, 0]
